Goal: Task Accomplishment & Management: Complete application form

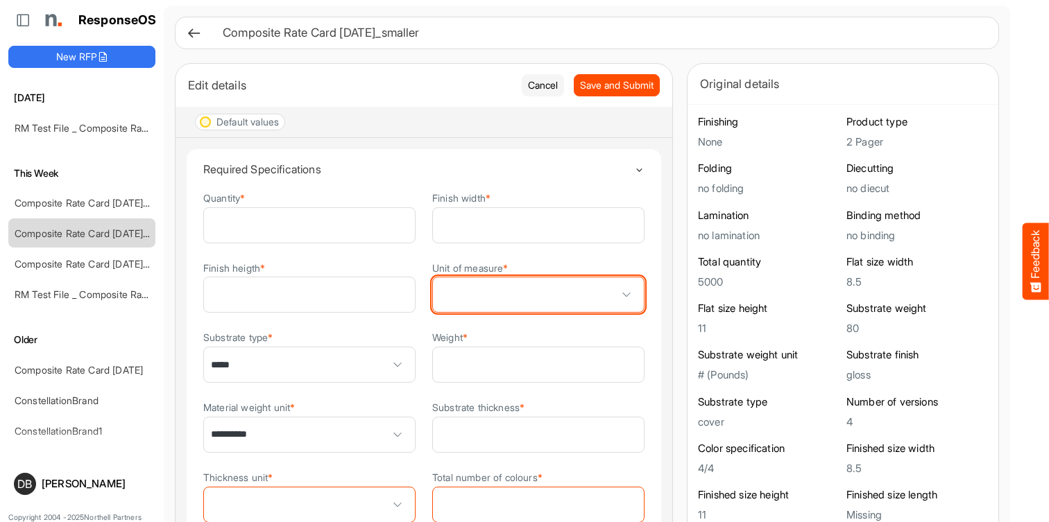
click at [561, 302] on span at bounding box center [538, 295] width 211 height 35
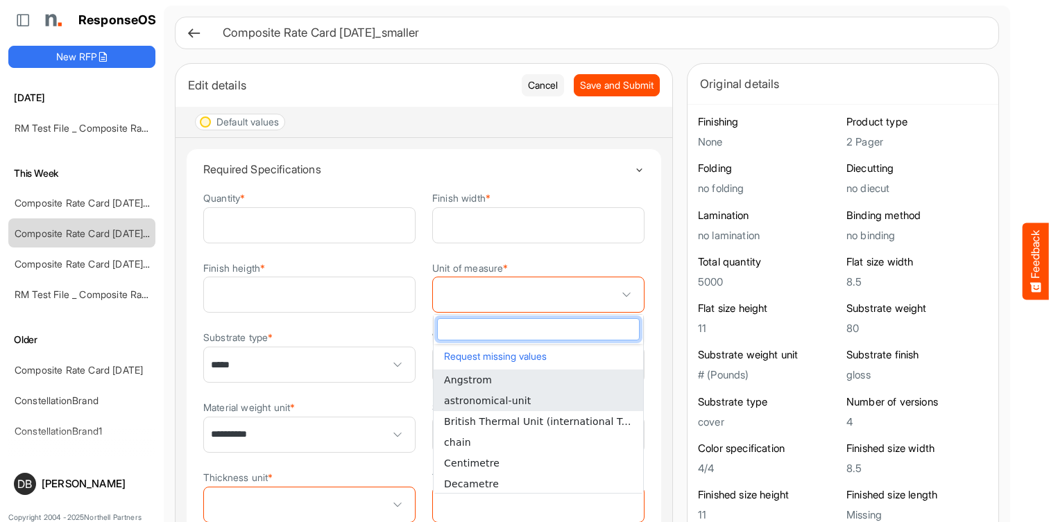
click at [574, 401] on li "astronomical-unit" at bounding box center [539, 401] width 210 height 21
type input "**********"
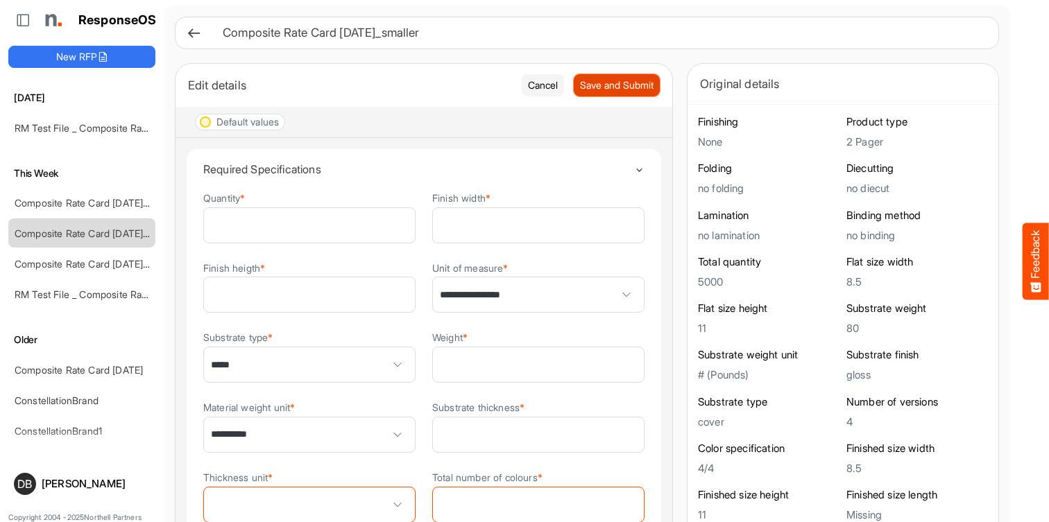
click at [615, 91] on span "Save and Submit" at bounding box center [617, 85] width 74 height 15
click at [101, 128] on link "RM Test File _ Composite Rate Card [DATE]" at bounding box center [112, 128] width 194 height 12
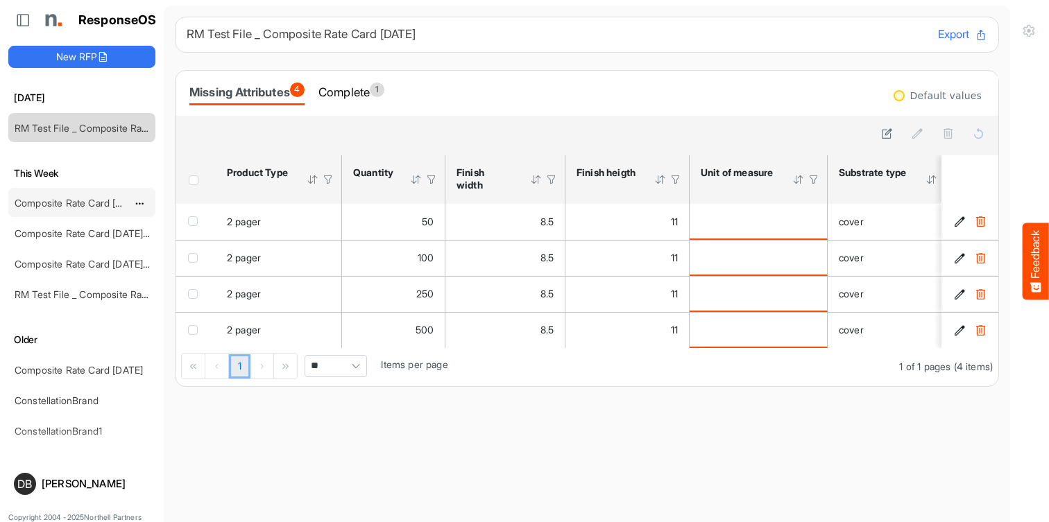
click at [101, 201] on link "Composite Rate Card [DATE]_smaller" at bounding box center [97, 203] width 164 height 12
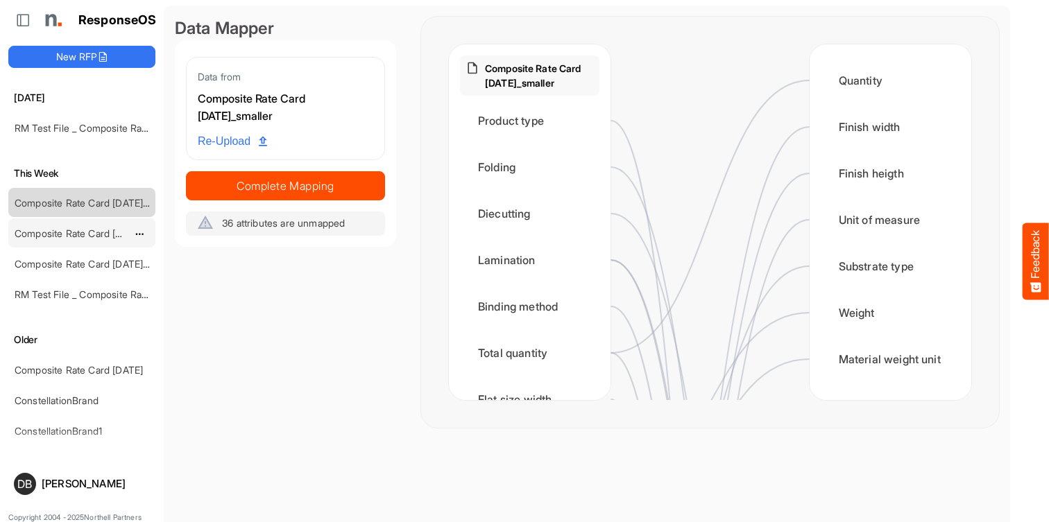
click at [103, 231] on link "Composite Rate Card [DATE]_smaller" at bounding box center [97, 234] width 164 height 12
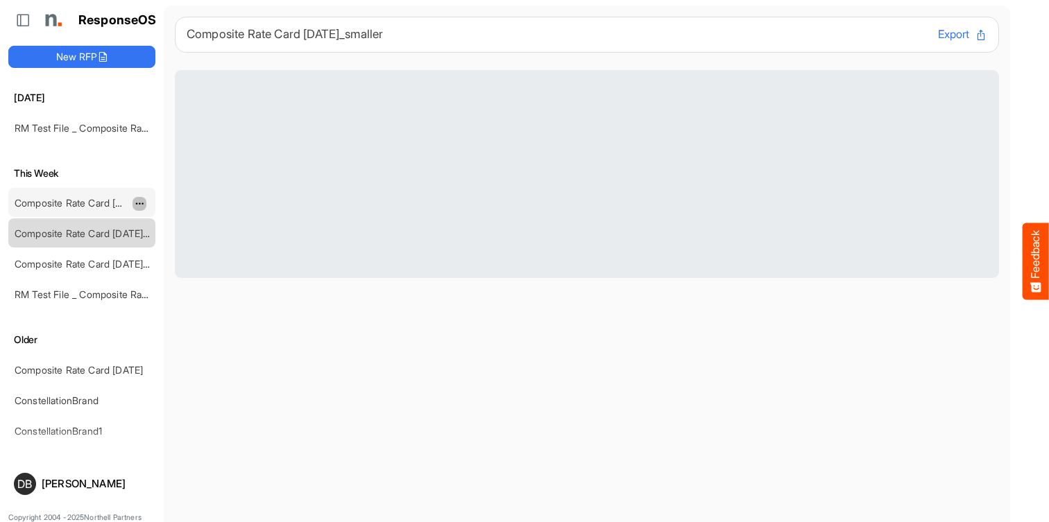
click at [136, 202] on span "dropdownbutton" at bounding box center [138, 204] width 7 height 10
click at [171, 250] on li "Delete" at bounding box center [174, 246] width 83 height 21
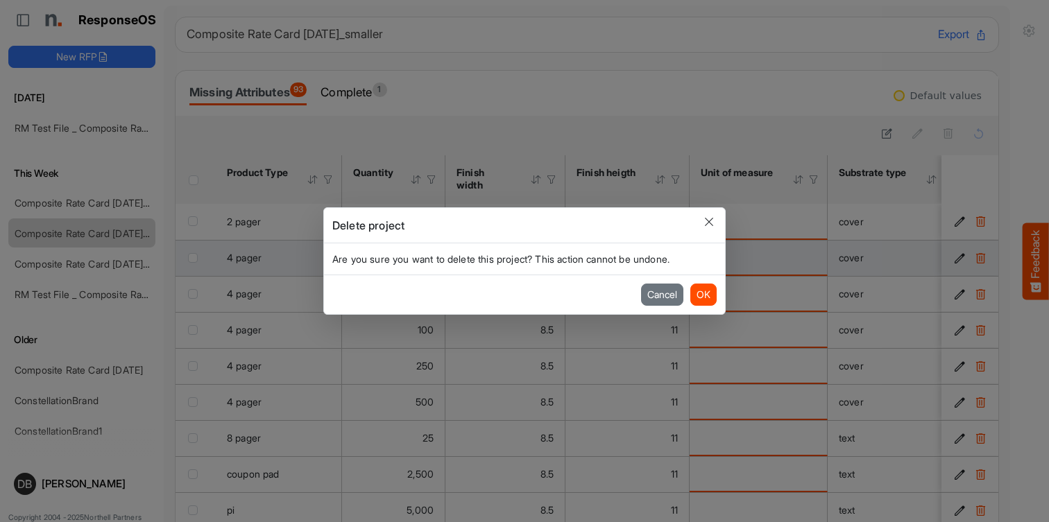
click at [709, 295] on button "OK" at bounding box center [703, 295] width 26 height 22
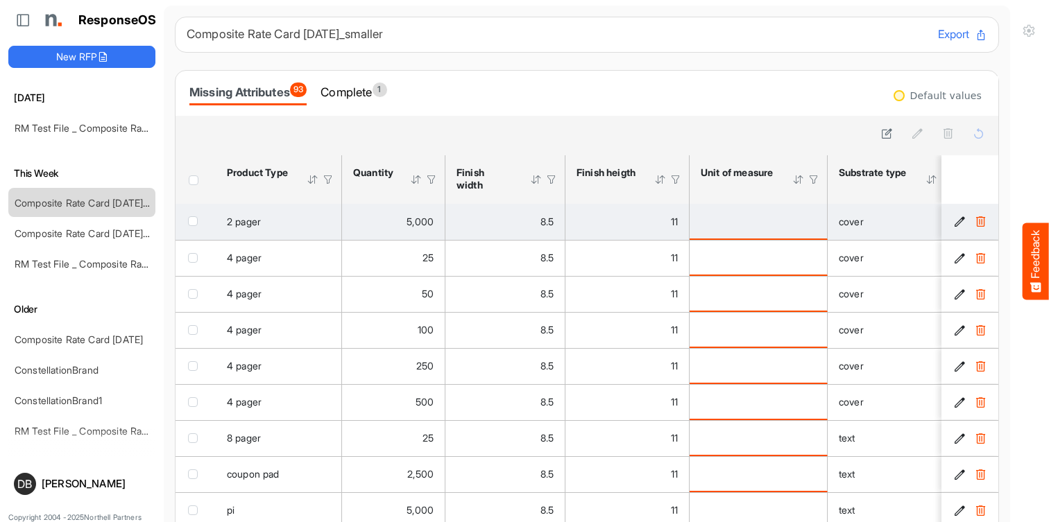
click at [966, 225] on button "f2a23adc-a785-4804-b3e3-e3c53af456c5 is template cell Column Header" at bounding box center [960, 222] width 14 height 14
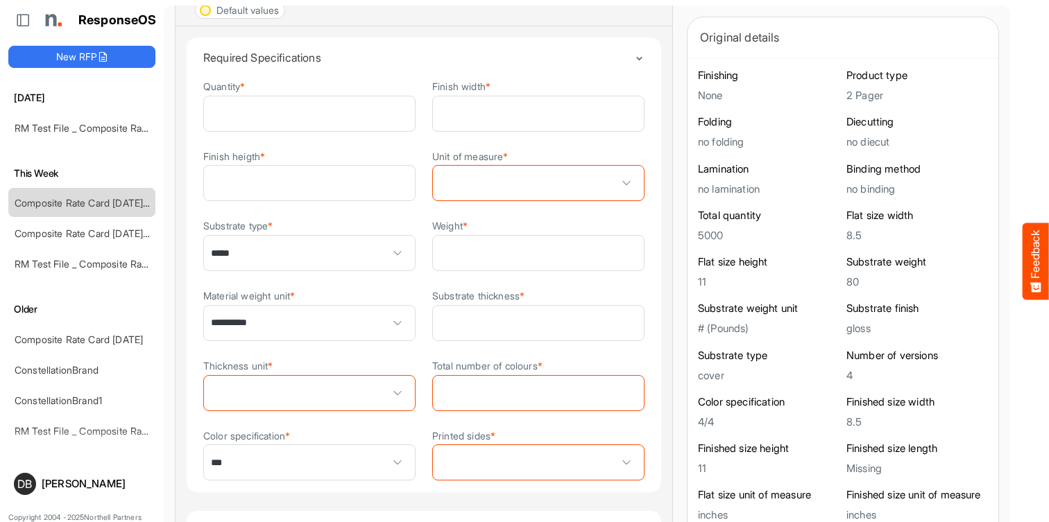
scroll to position [133, 0]
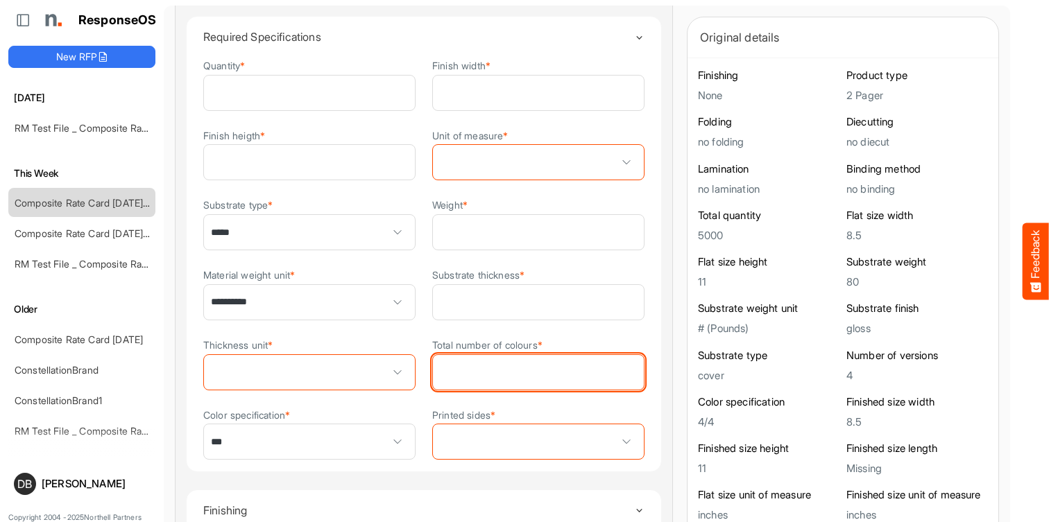
click at [618, 371] on input "Total number of colours *" at bounding box center [538, 372] width 211 height 35
type input "*"
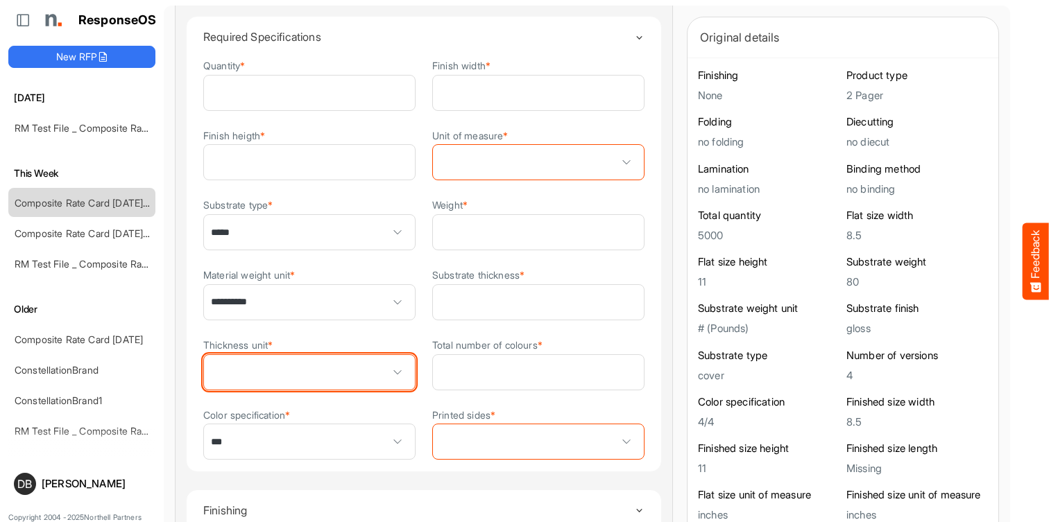
click at [395, 373] on span at bounding box center [397, 372] width 21 height 21
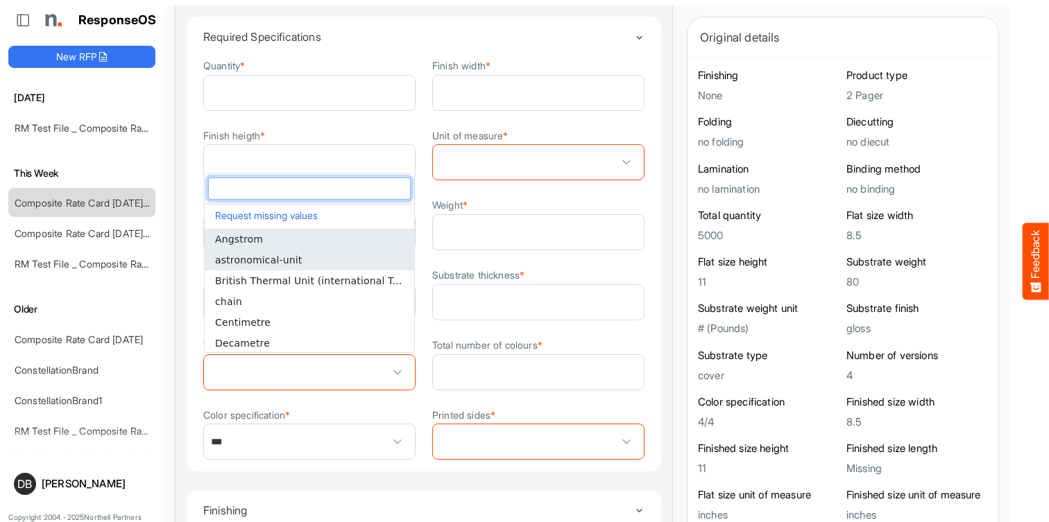
click at [341, 250] on li "astronomical-unit" at bounding box center [310, 260] width 210 height 21
type input "**********"
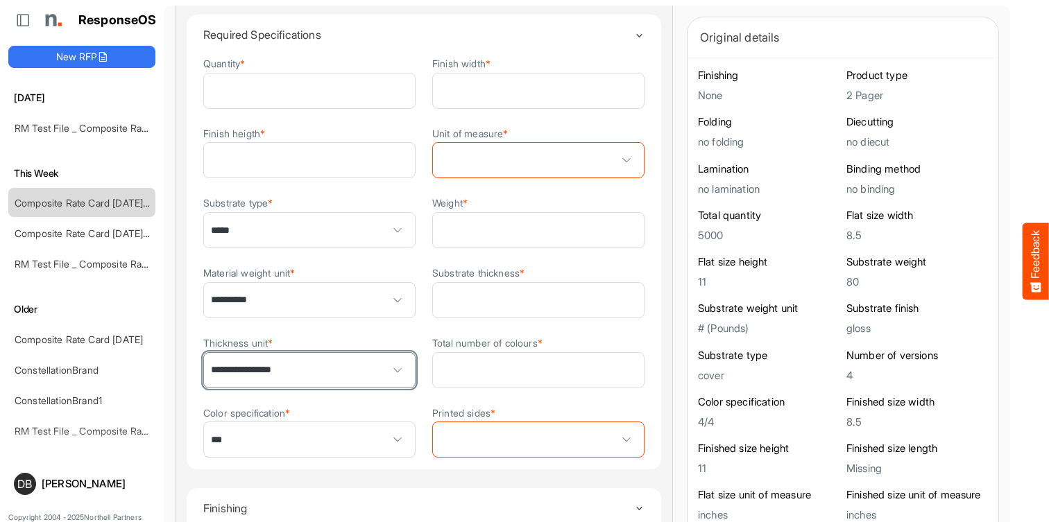
scroll to position [0, 0]
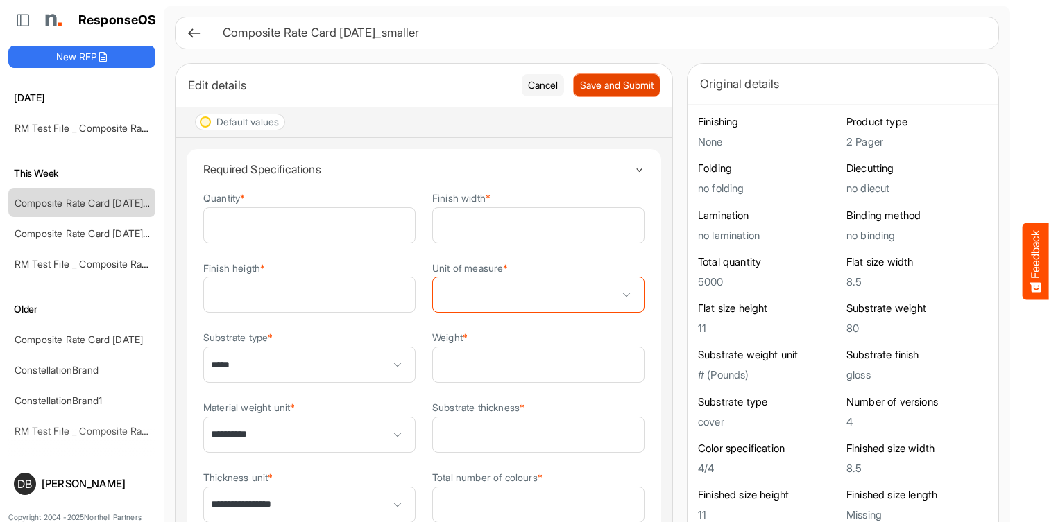
click at [613, 84] on span "Save and Submit" at bounding box center [617, 85] width 74 height 15
click at [613, 85] on span "Save and Submit" at bounding box center [617, 85] width 74 height 15
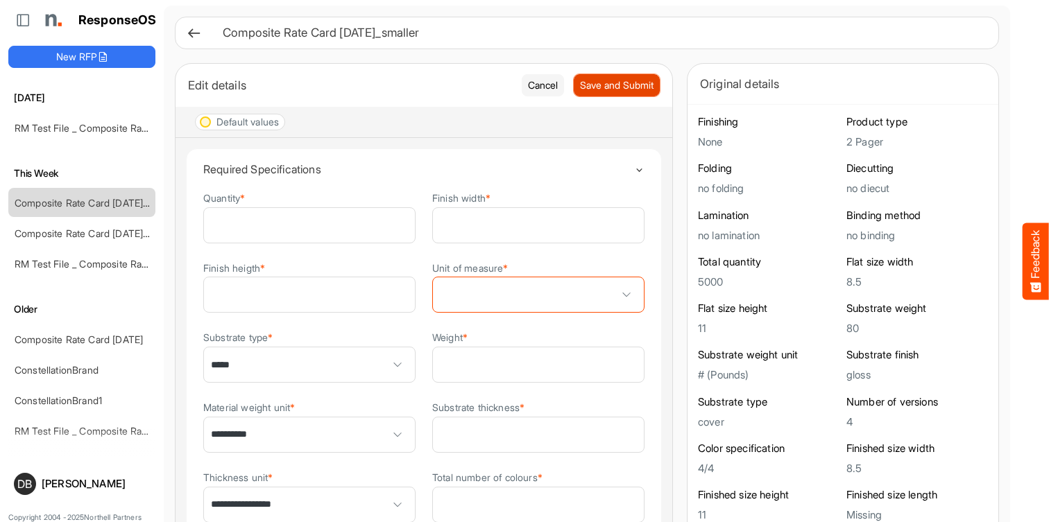
click at [613, 85] on span "Save and Submit" at bounding box center [617, 85] width 74 height 15
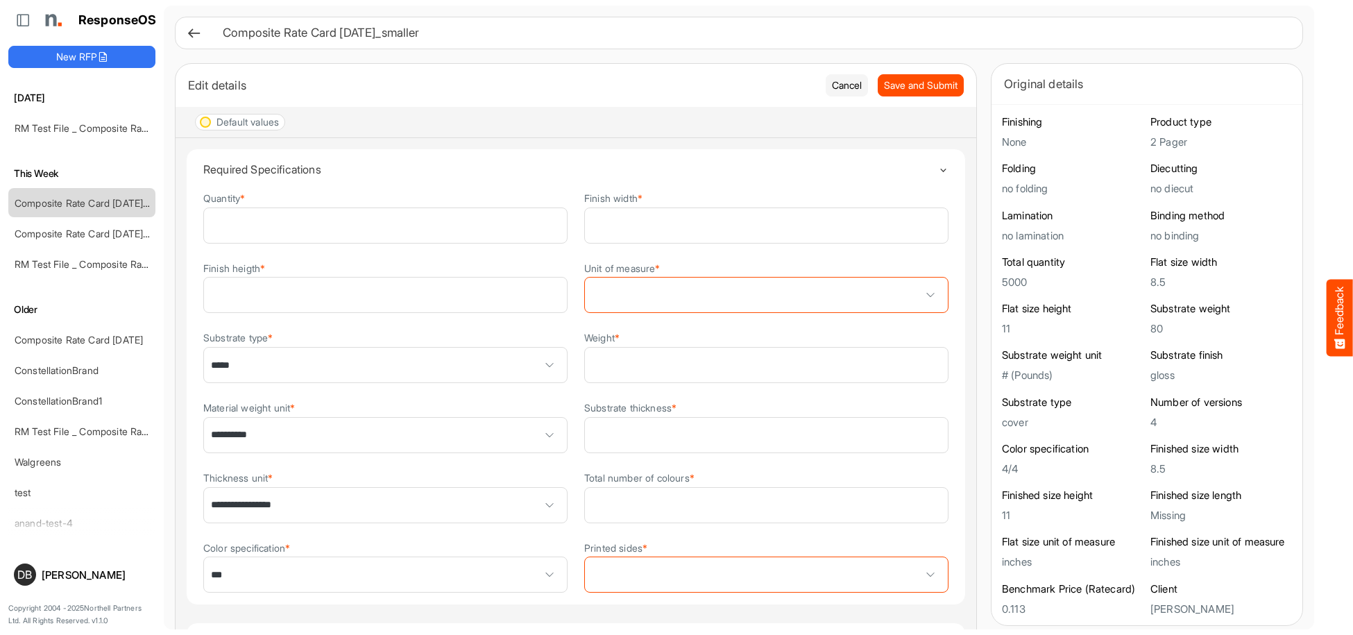
click at [948, 307] on details "**********" at bounding box center [576, 376] width 780 height 457
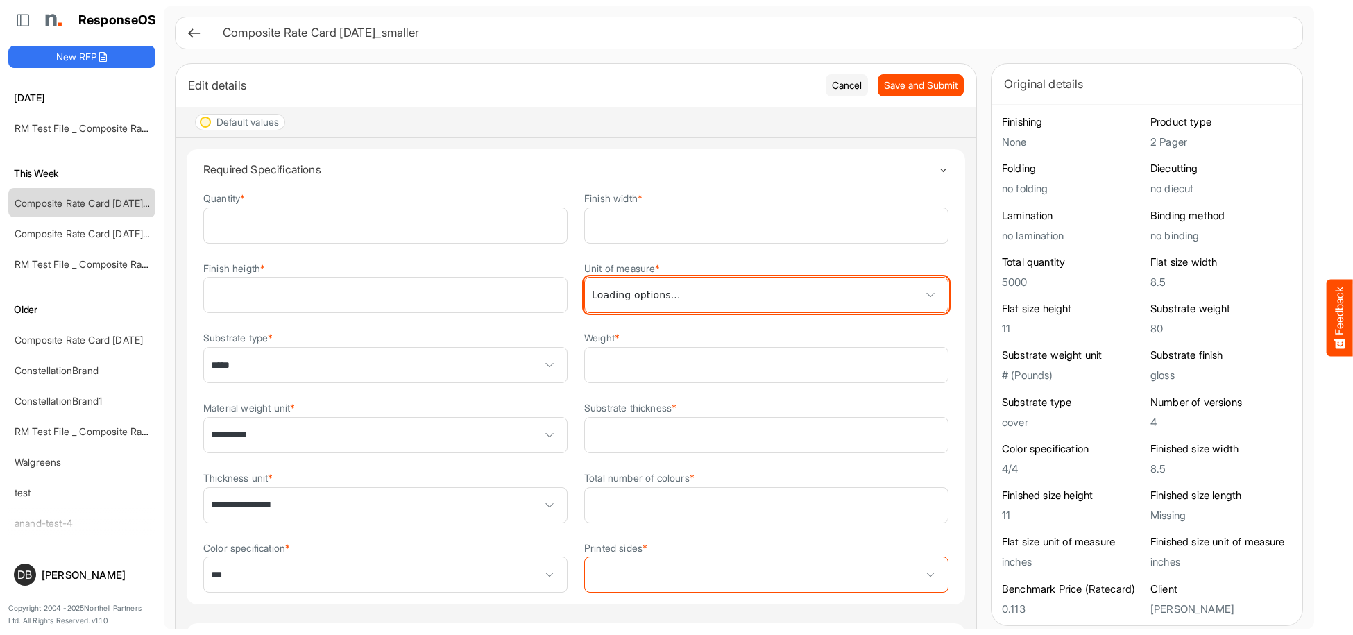
click at [934, 301] on span at bounding box center [930, 294] width 21 height 21
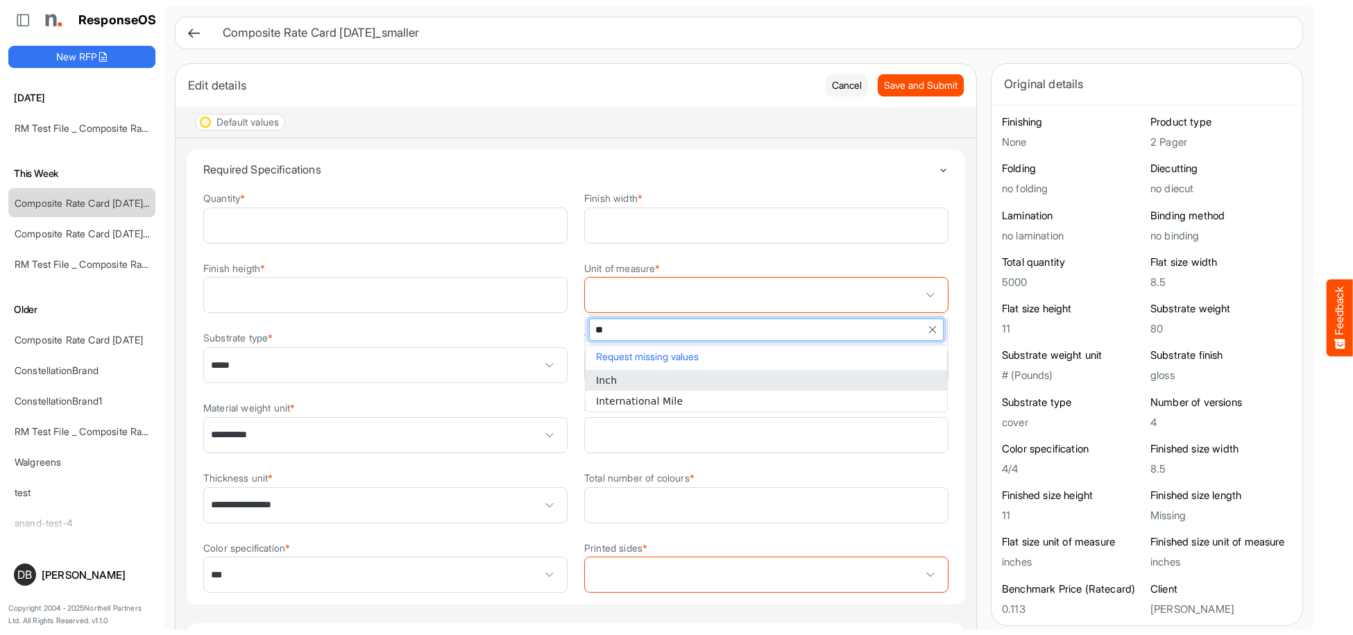
type input "***"
drag, startPoint x: 912, startPoint y: 380, endPoint x: 917, endPoint y: 364, distance: 16.0
click at [912, 379] on li "Inch" at bounding box center [766, 380] width 361 height 21
type input "****"
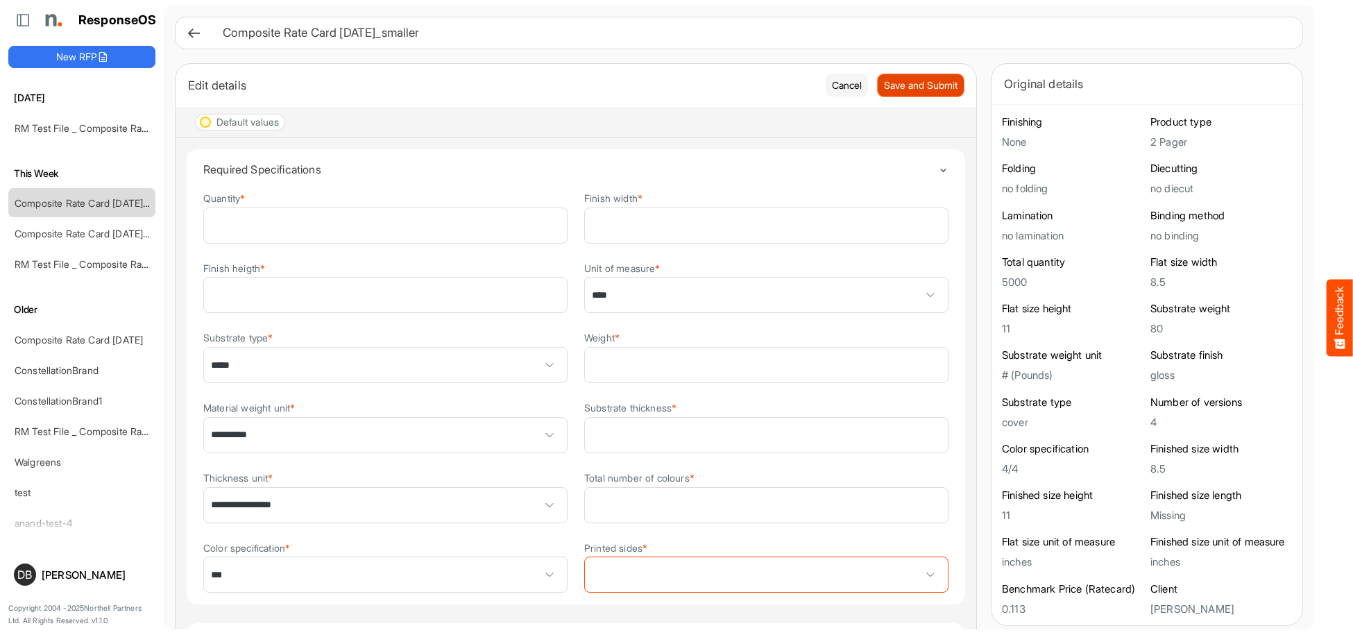
click at [940, 87] on span "Save and Submit" at bounding box center [921, 85] width 74 height 15
